Goal: Navigation & Orientation: Find specific page/section

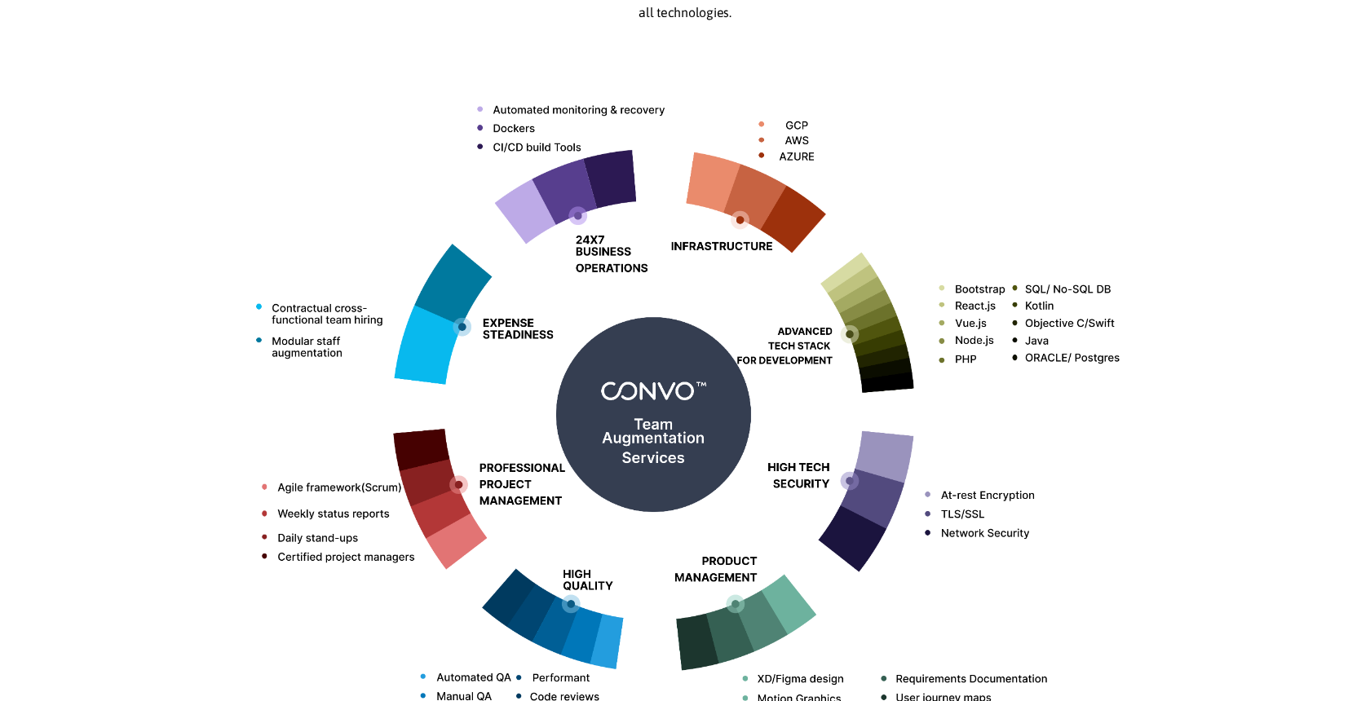
scroll to position [628, 0]
click at [477, 256] on img at bounding box center [684, 407] width 905 height 717
click at [660, 385] on img at bounding box center [684, 407] width 905 height 717
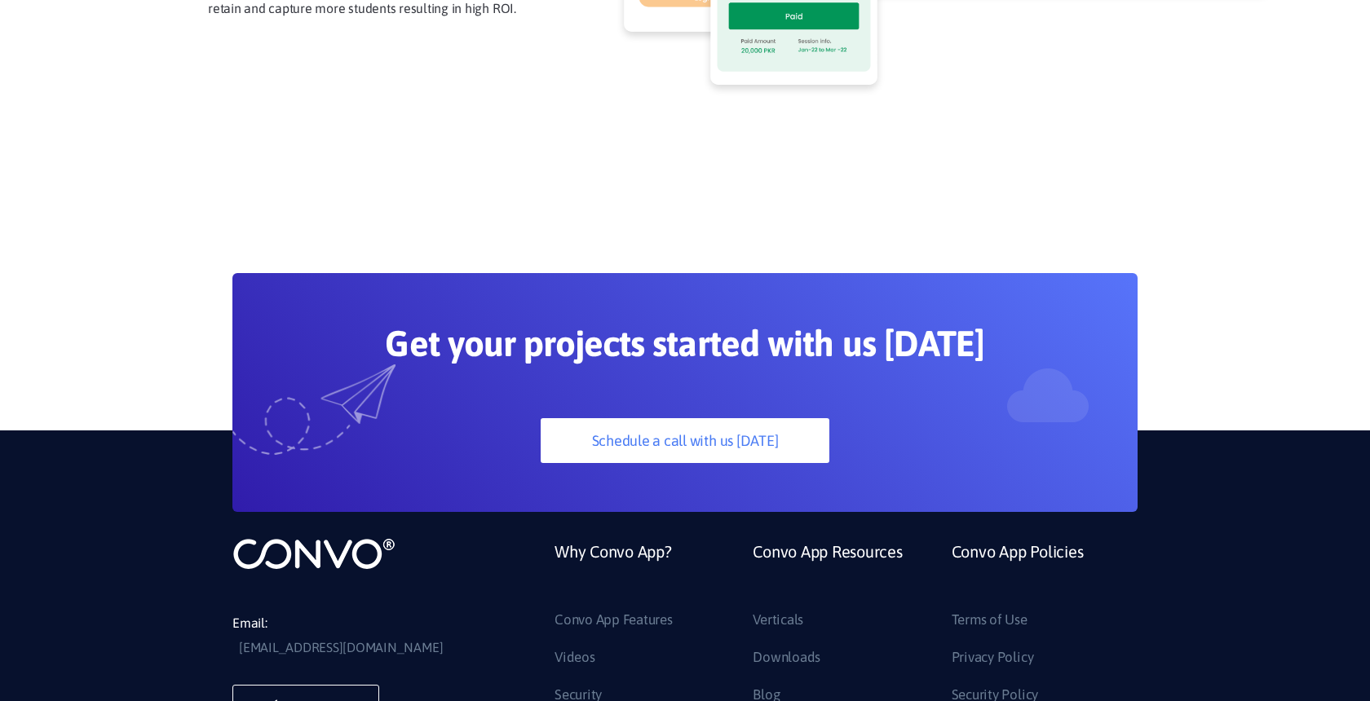
scroll to position [4496, 0]
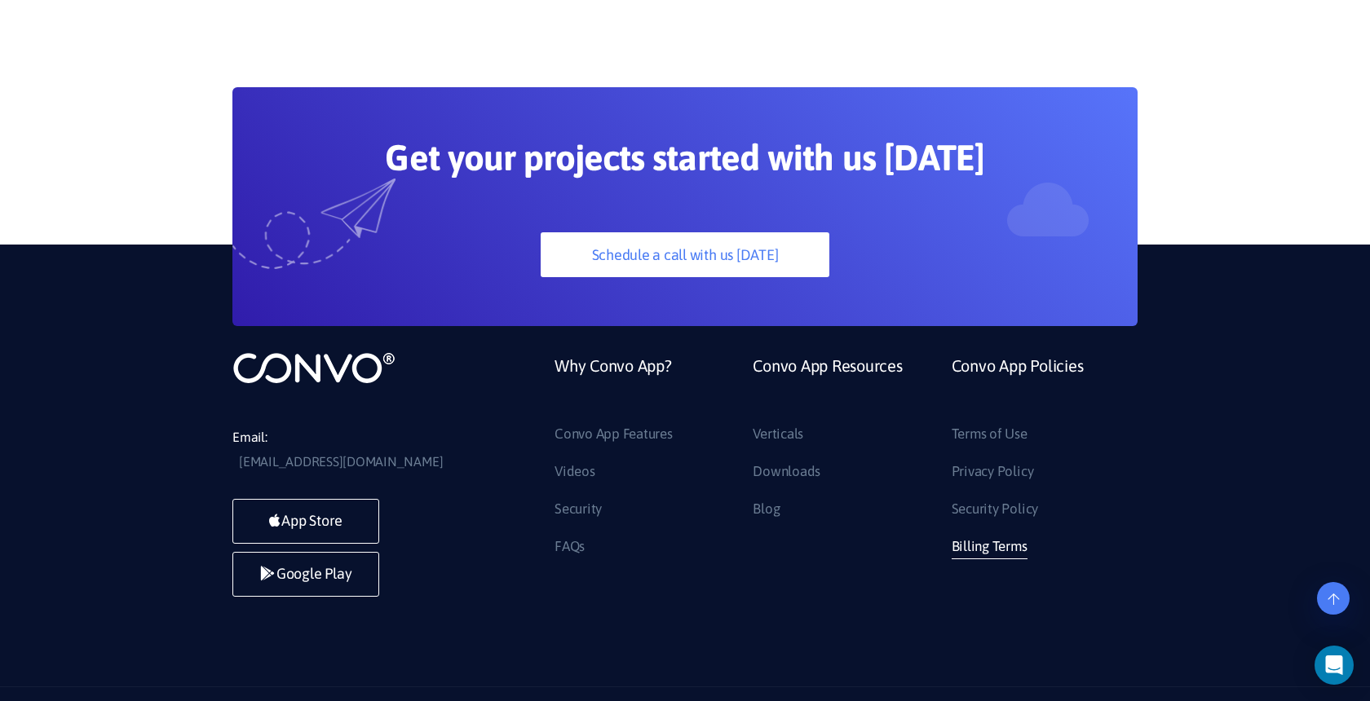
click at [993, 534] on link "Billing Terms" at bounding box center [989, 547] width 76 height 26
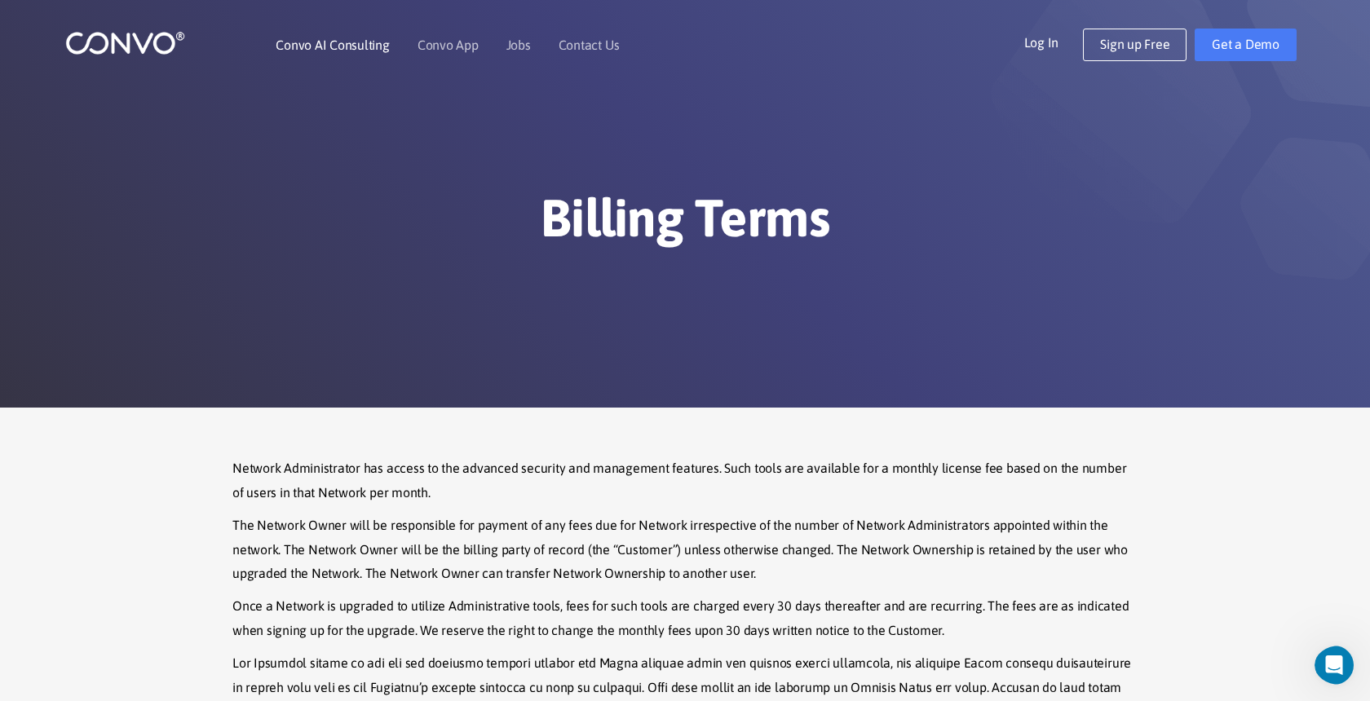
click at [343, 49] on link "Convo AI Consulting" at bounding box center [332, 44] width 113 height 13
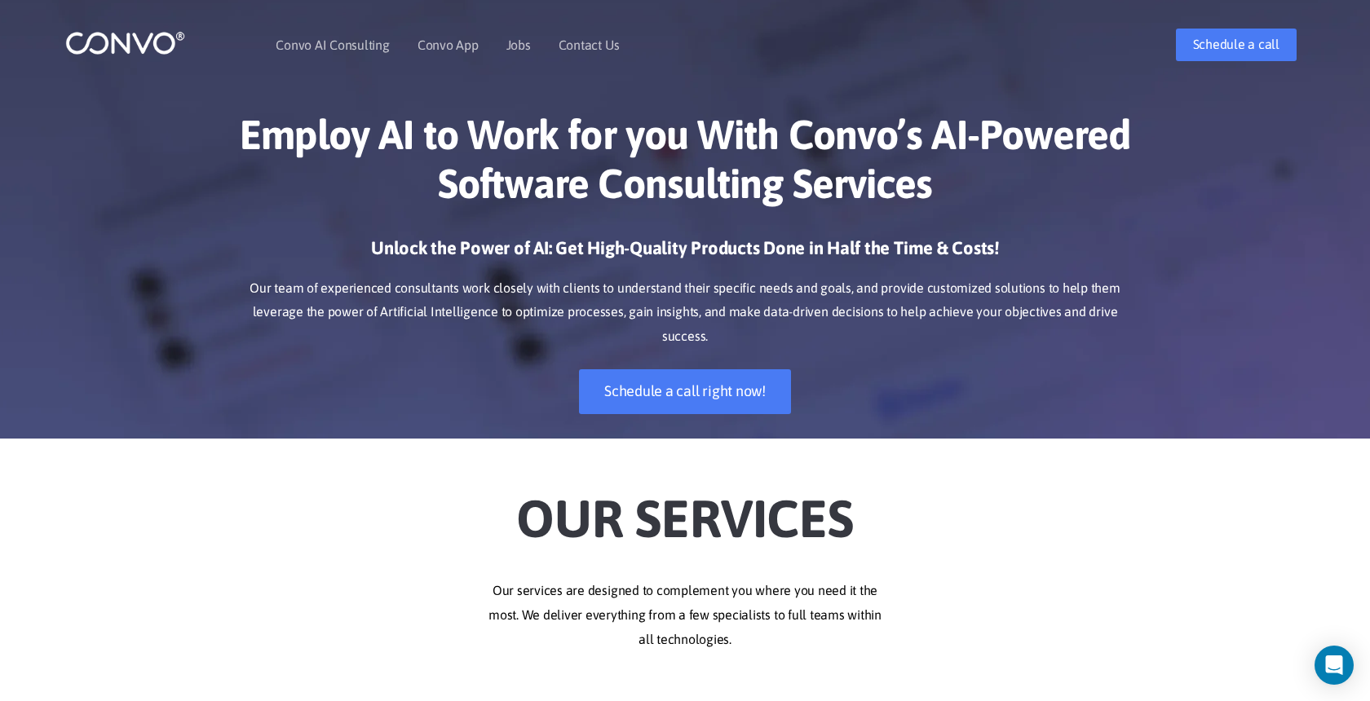
click at [116, 36] on img at bounding box center [125, 42] width 120 height 25
